Goal: Task Accomplishment & Management: Manage account settings

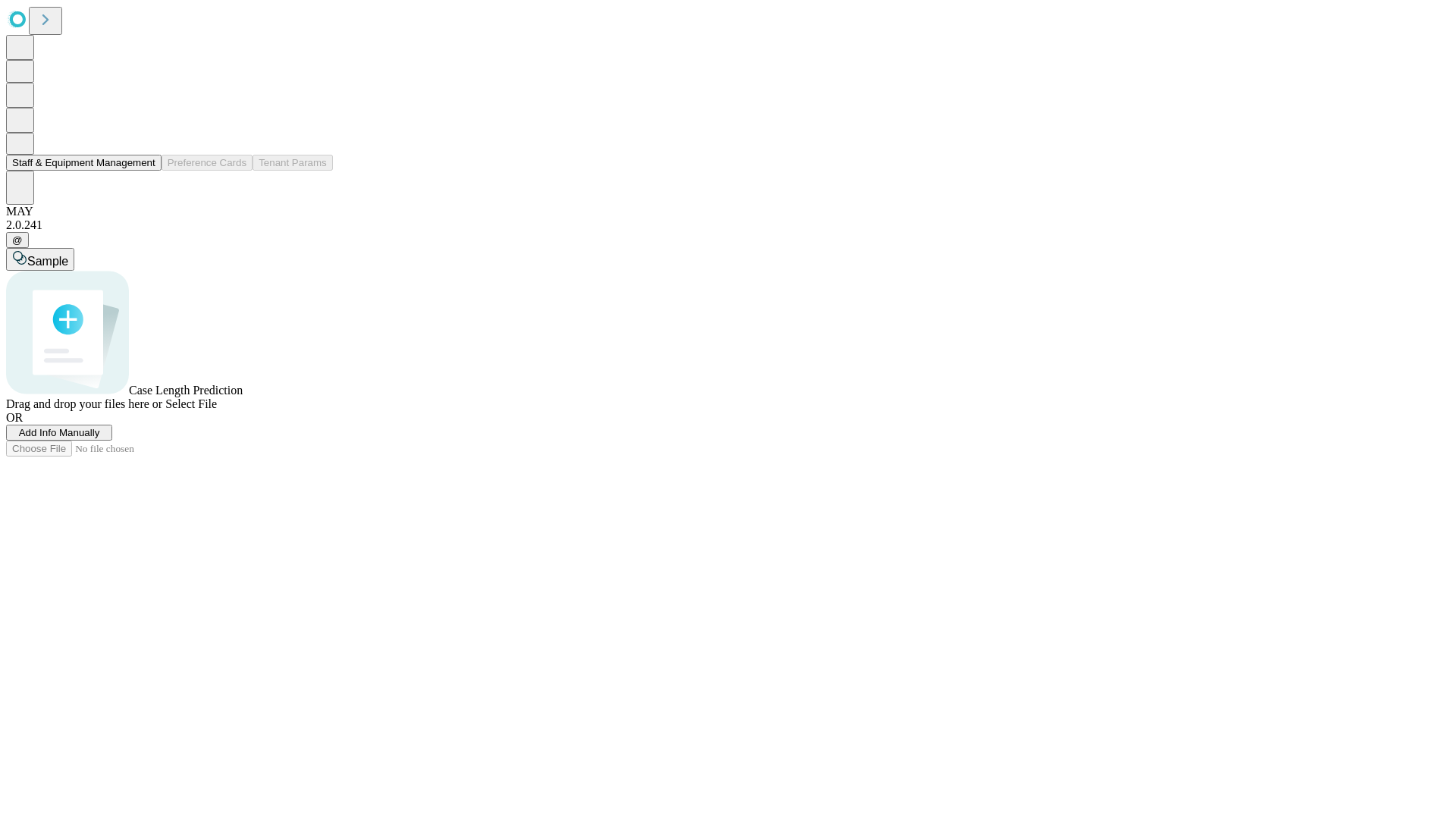
click at [142, 170] on button "Staff & Equipment Management" at bounding box center [83, 162] width 156 height 15
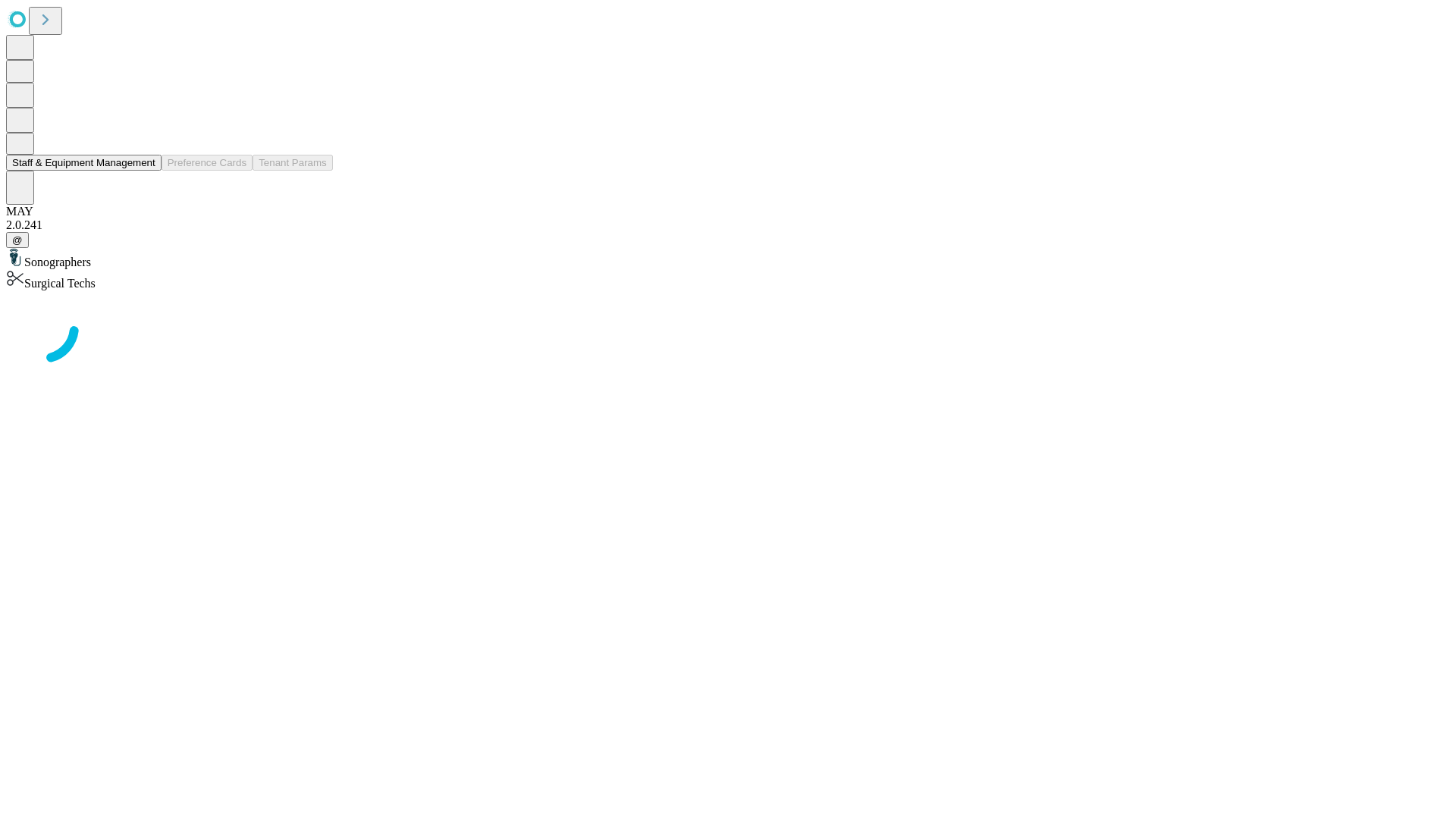
click at [145, 170] on button "Staff & Equipment Management" at bounding box center [83, 162] width 156 height 15
